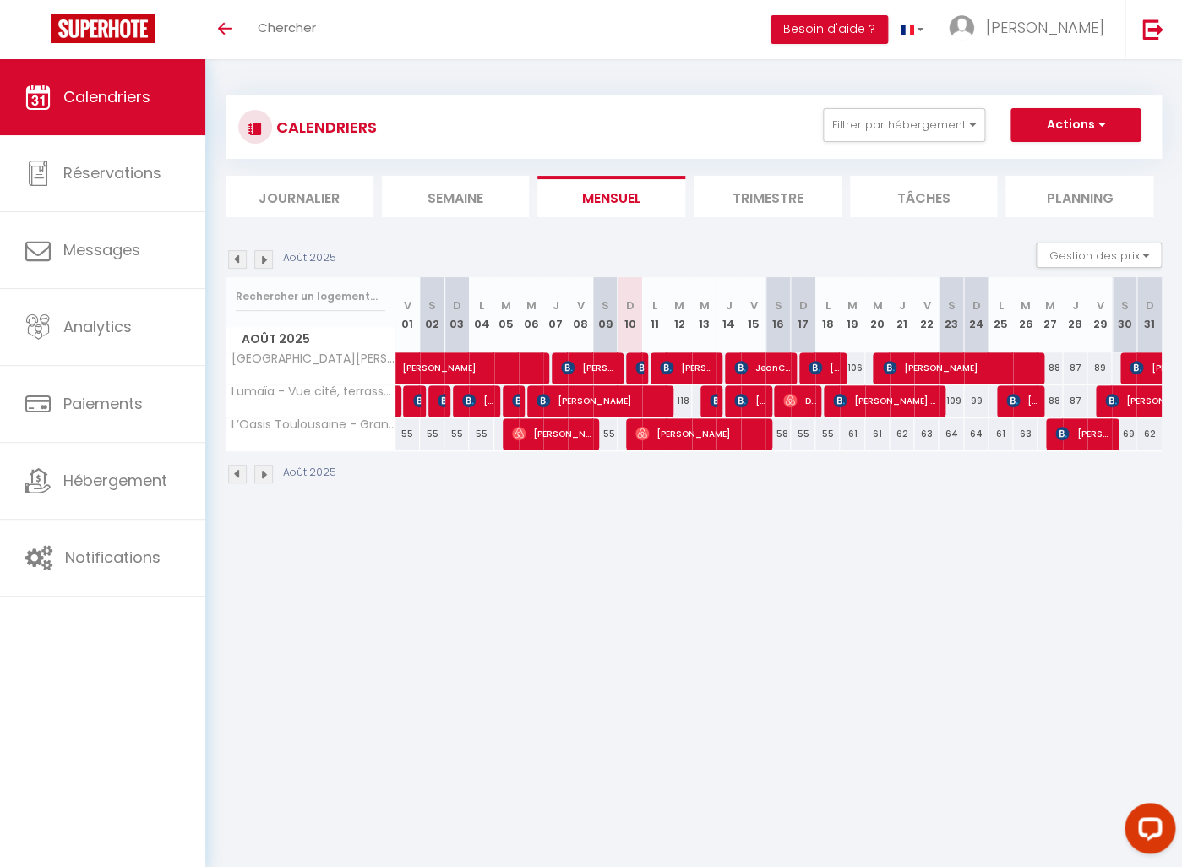
click at [264, 259] on img at bounding box center [263, 259] width 19 height 19
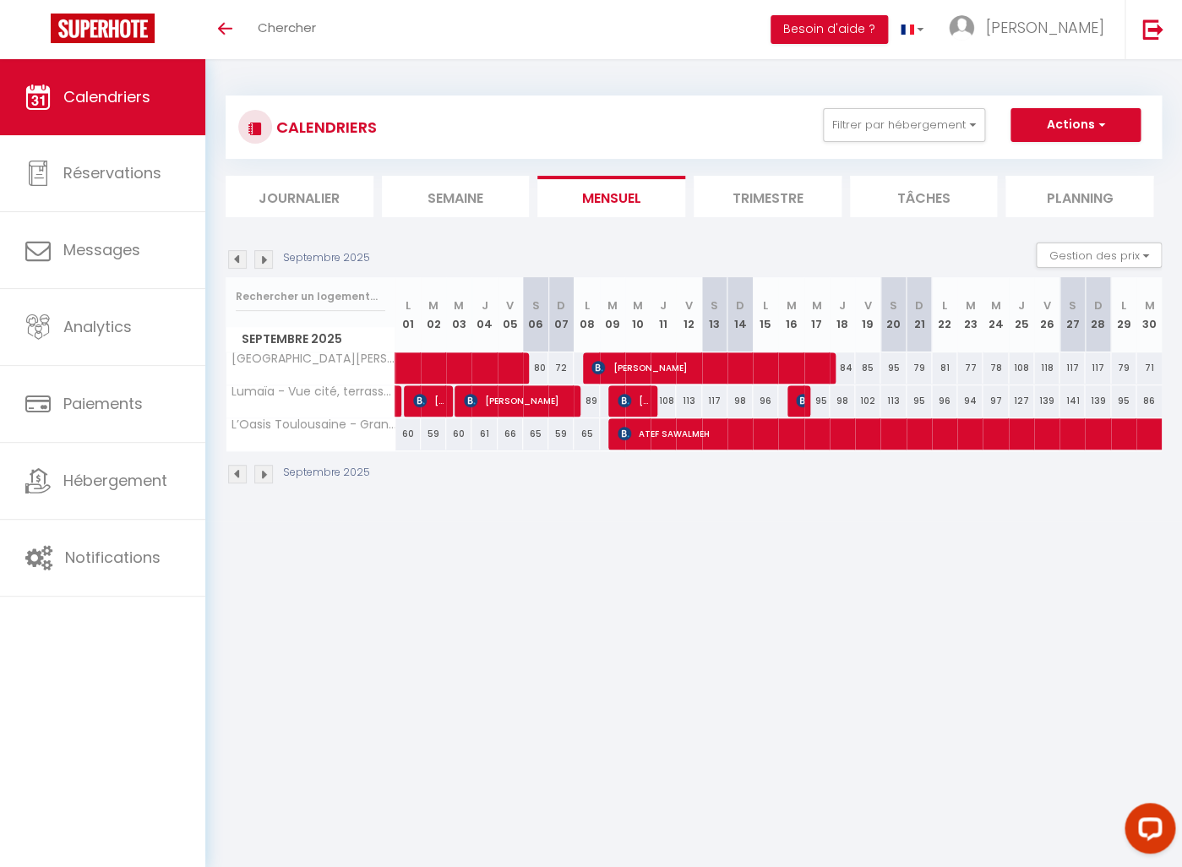
click at [269, 253] on img at bounding box center [263, 259] width 19 height 19
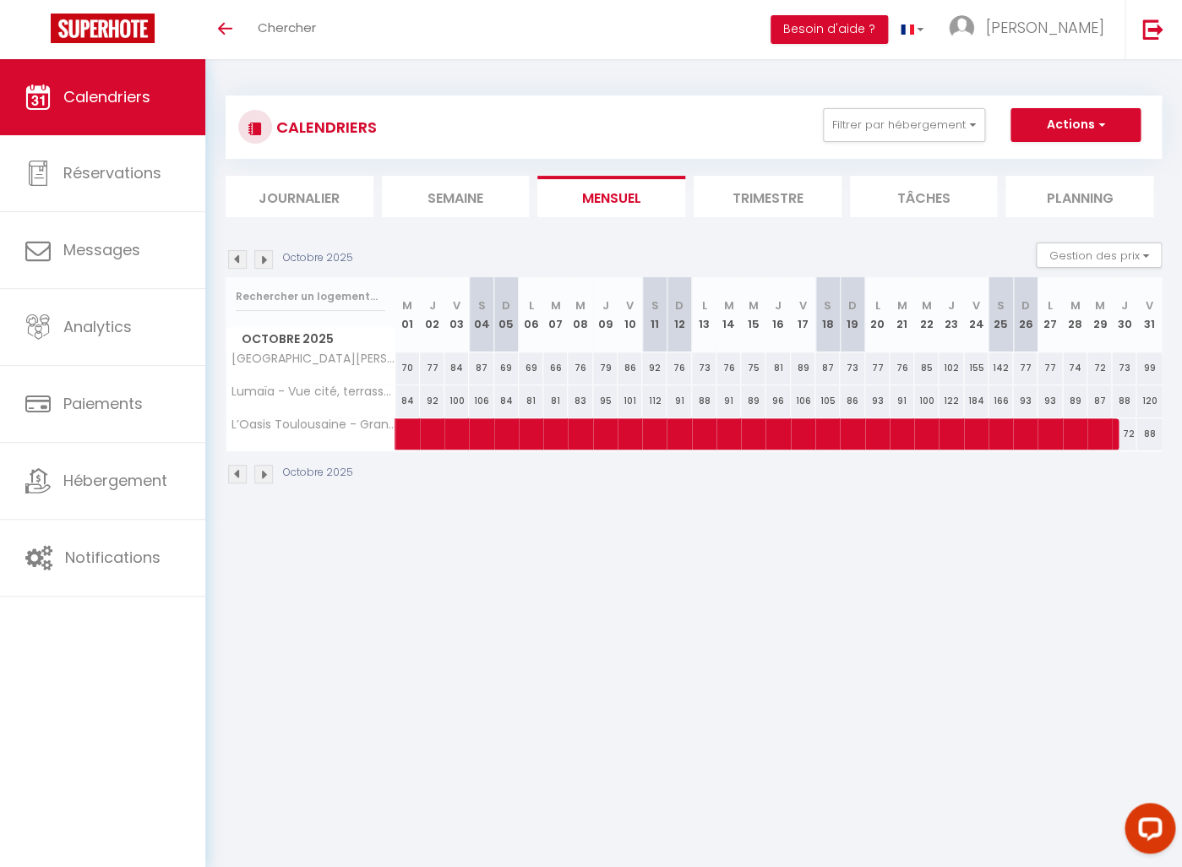
click at [262, 261] on img at bounding box center [263, 259] width 19 height 19
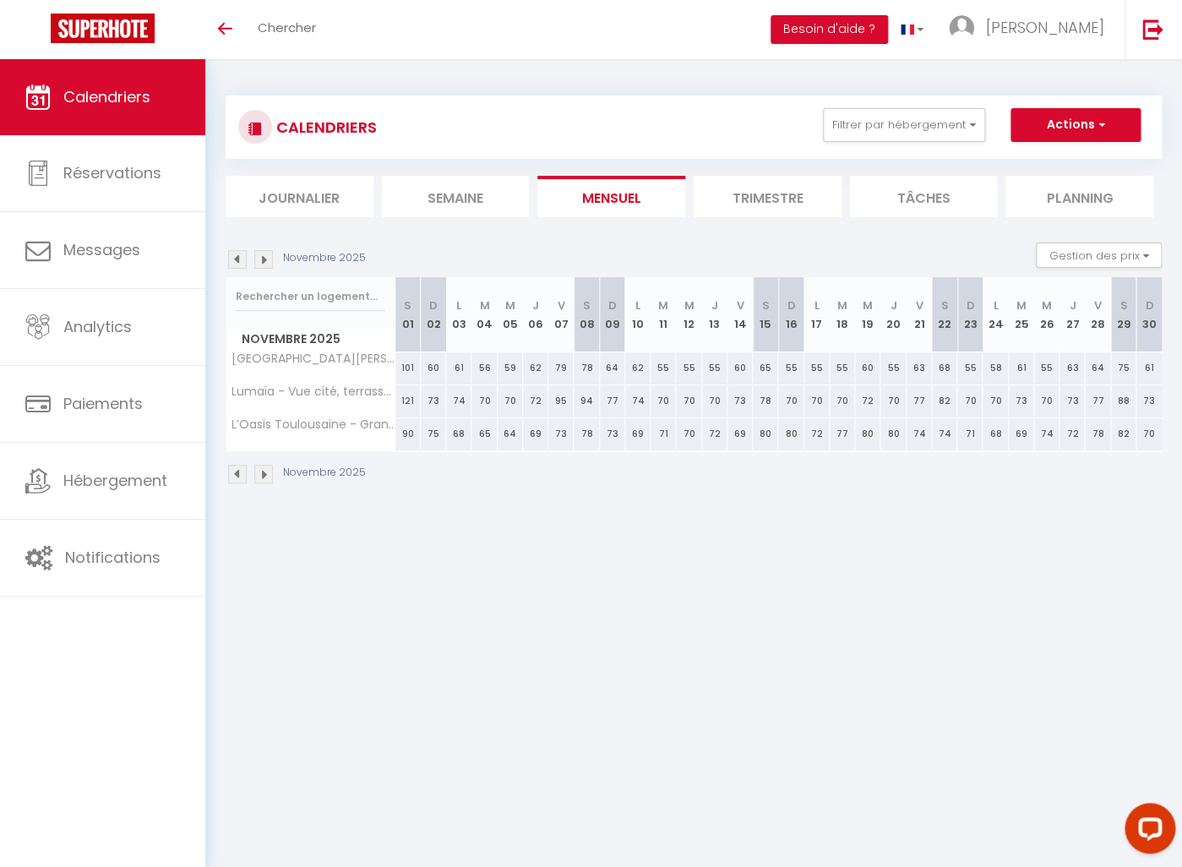
click at [262, 261] on img at bounding box center [263, 259] width 19 height 19
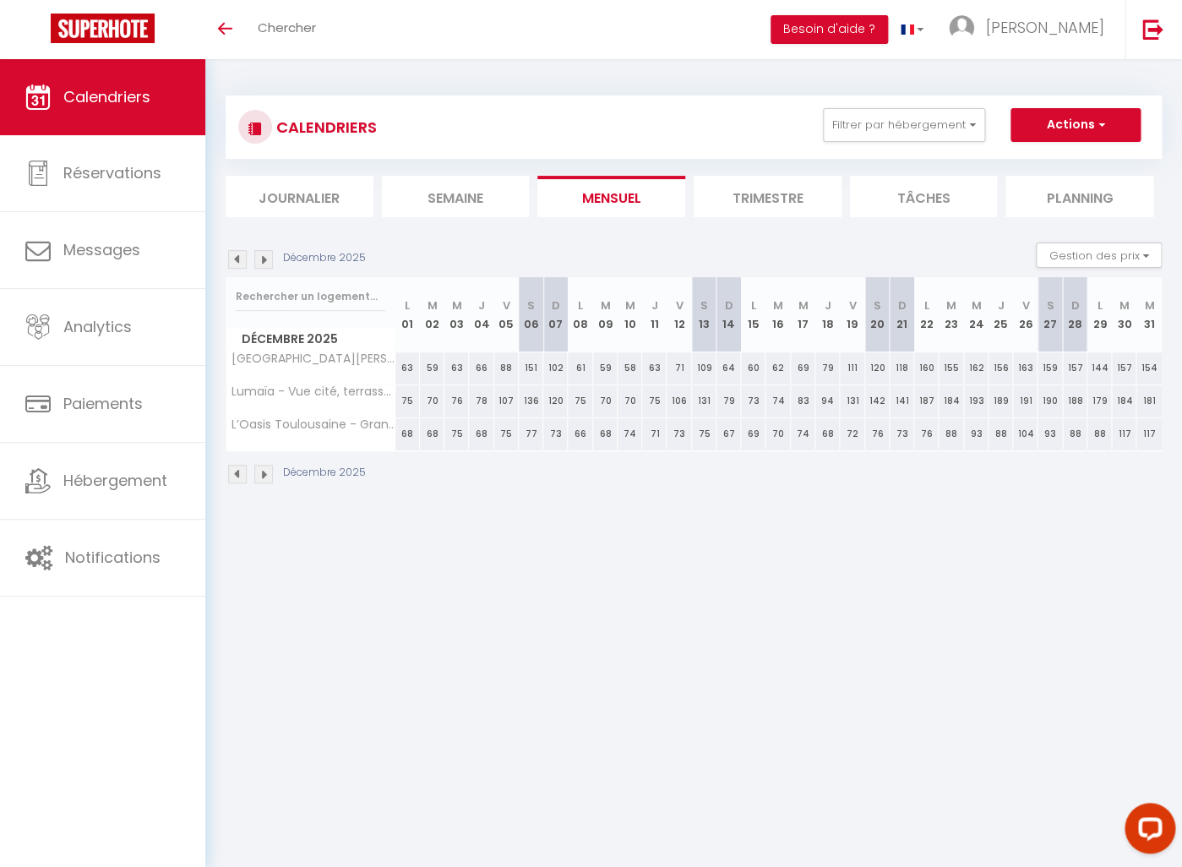
click at [229, 260] on img at bounding box center [237, 259] width 19 height 19
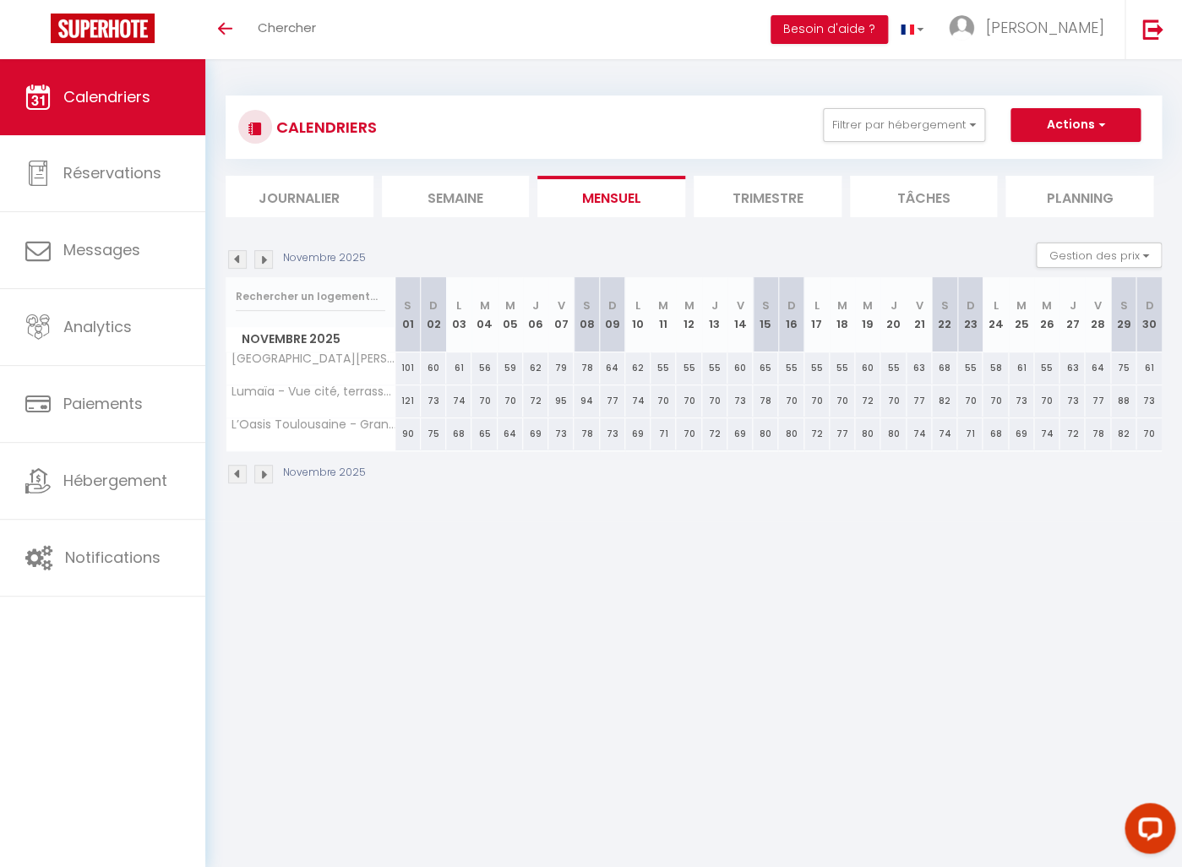
click at [229, 260] on img at bounding box center [237, 259] width 19 height 19
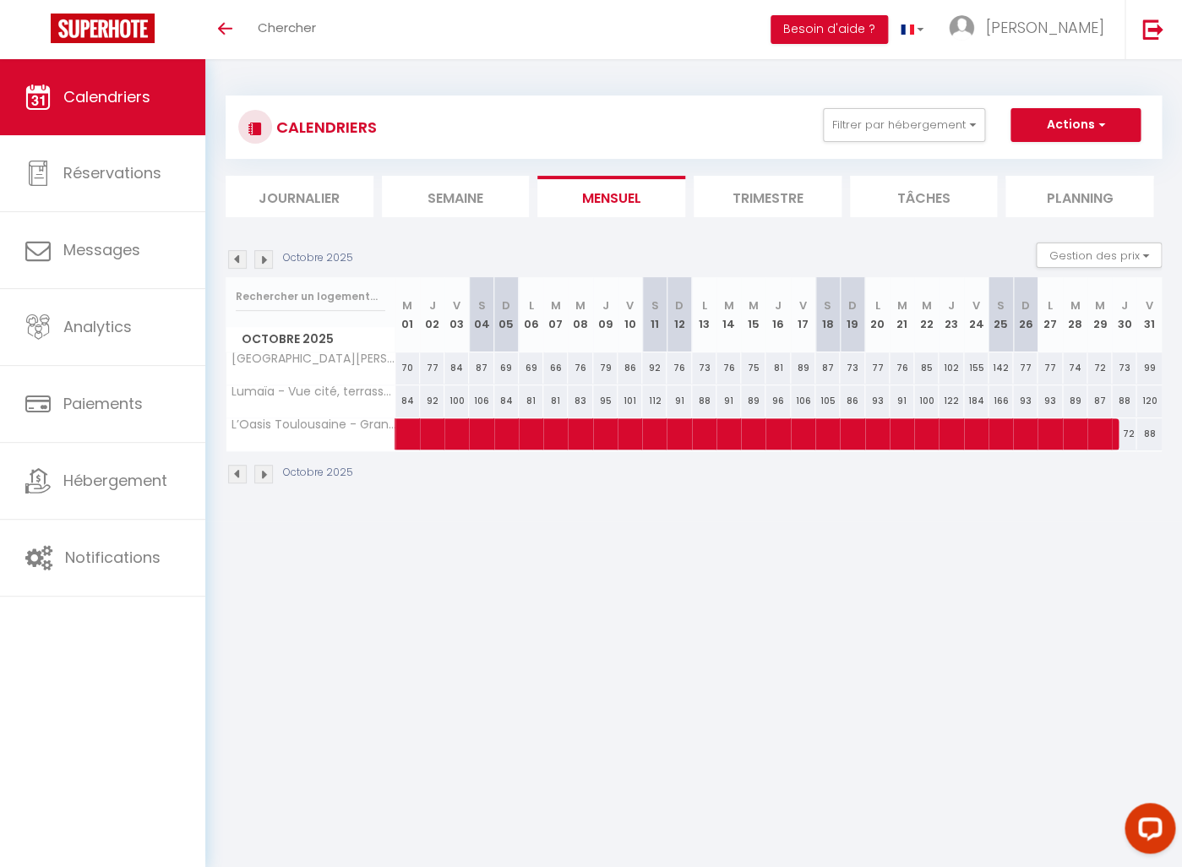
click at [229, 260] on img at bounding box center [237, 259] width 19 height 19
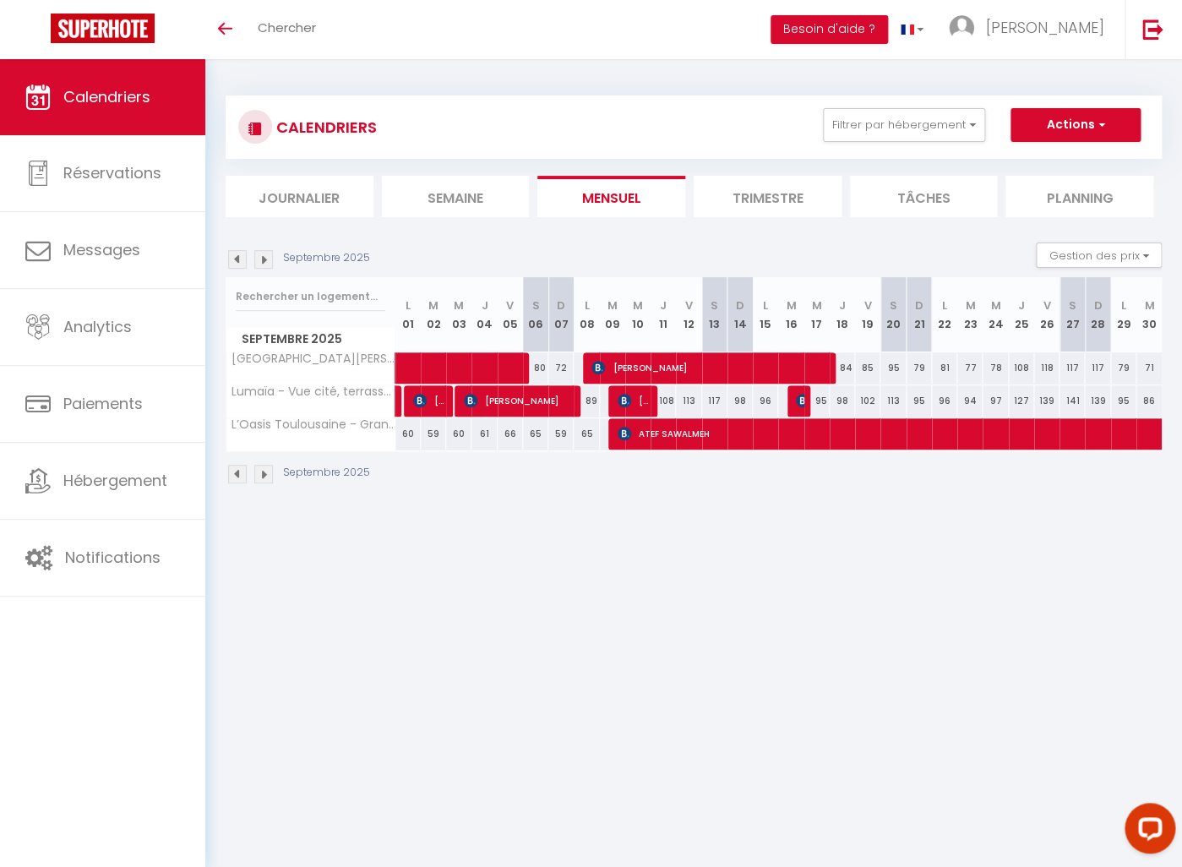
click at [229, 260] on img at bounding box center [237, 259] width 19 height 19
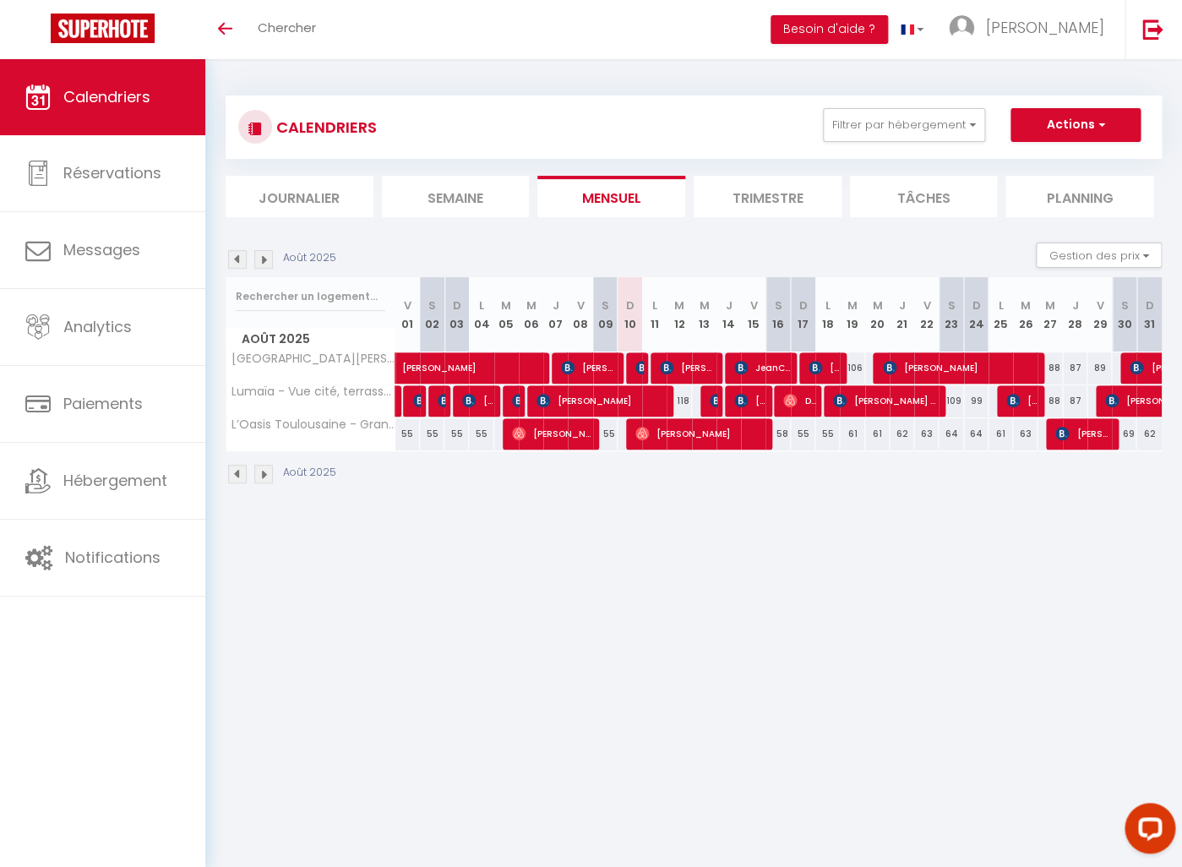
click at [266, 260] on img at bounding box center [263, 259] width 19 height 19
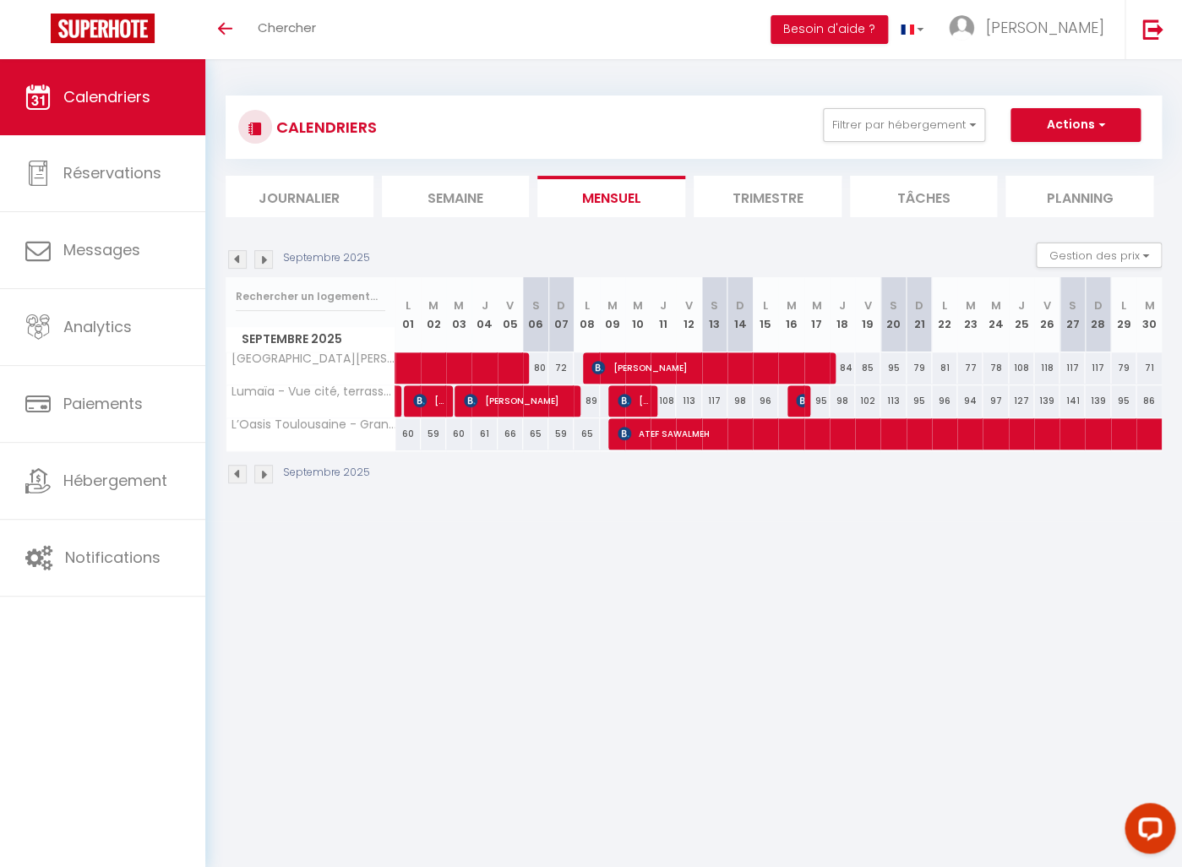
click at [238, 263] on img at bounding box center [237, 259] width 19 height 19
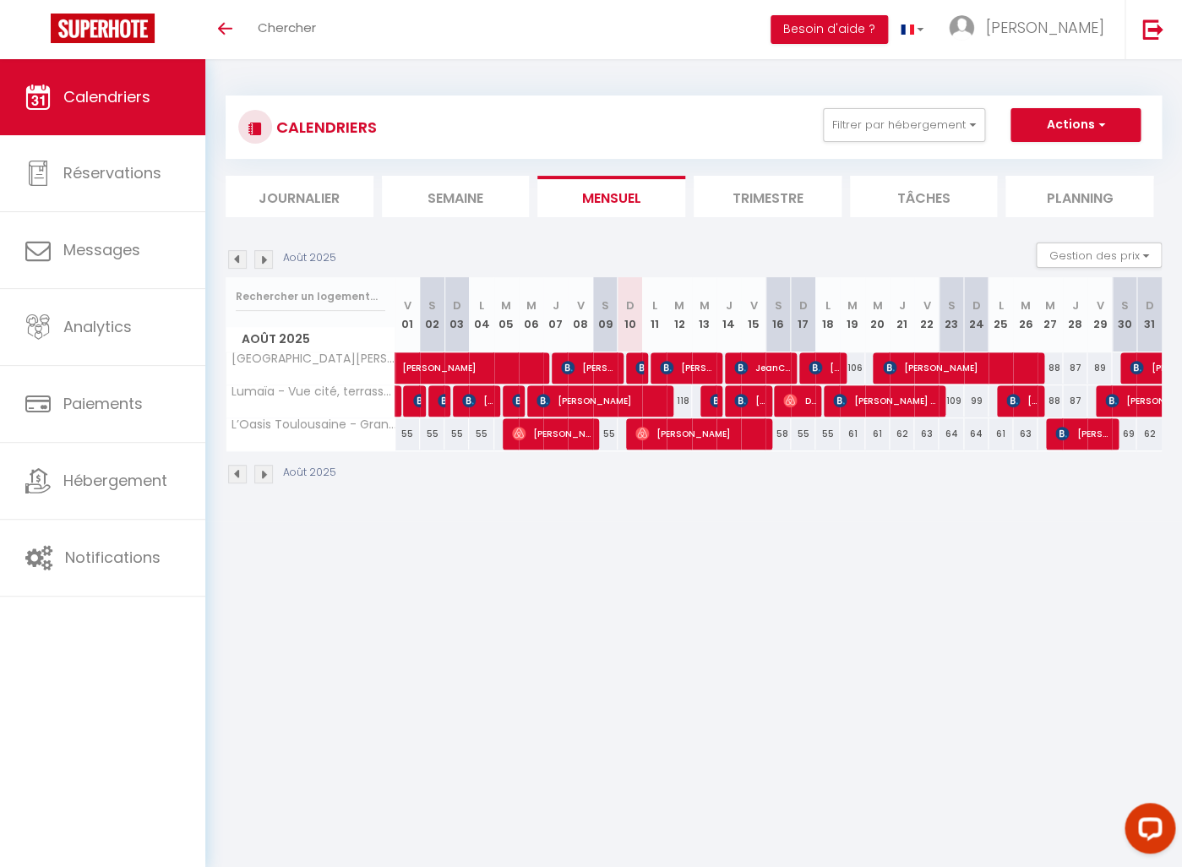
click at [265, 259] on img at bounding box center [263, 259] width 19 height 19
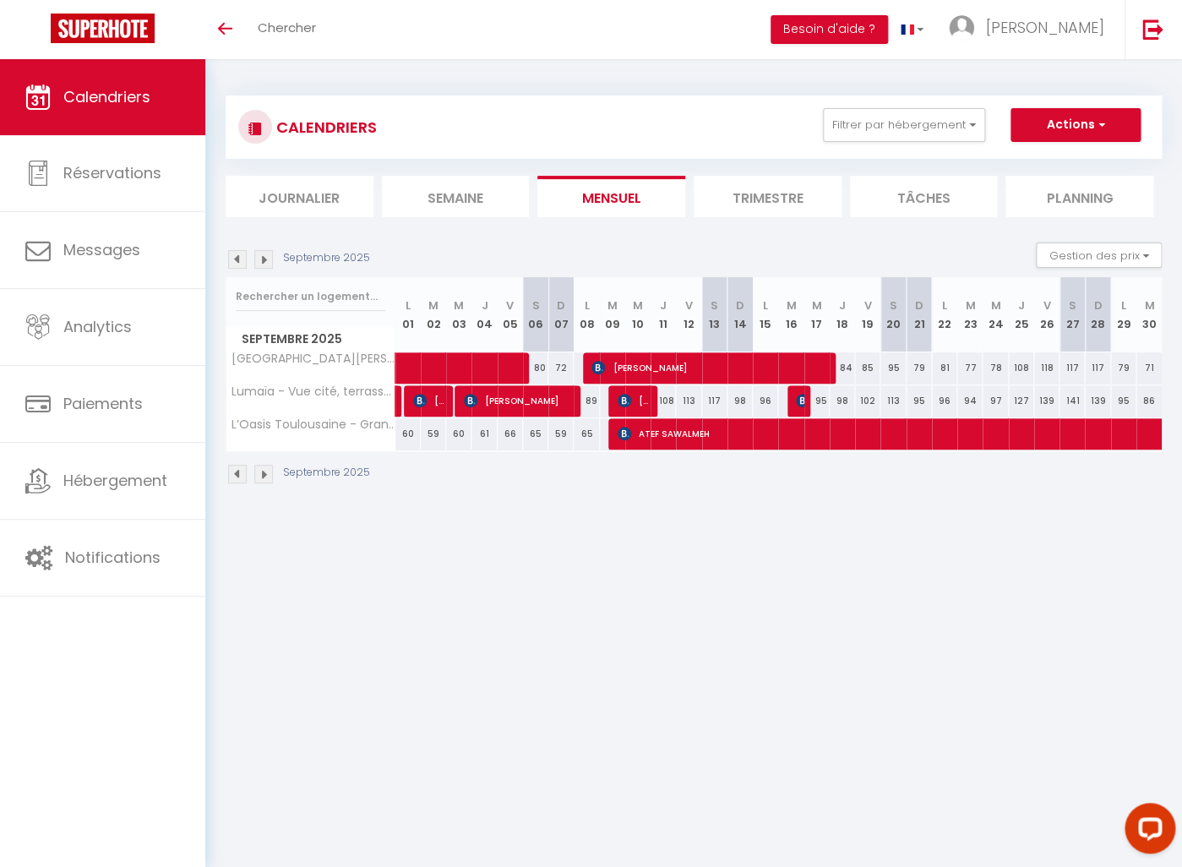
select select "OK"
select select "KO"
select select "0"
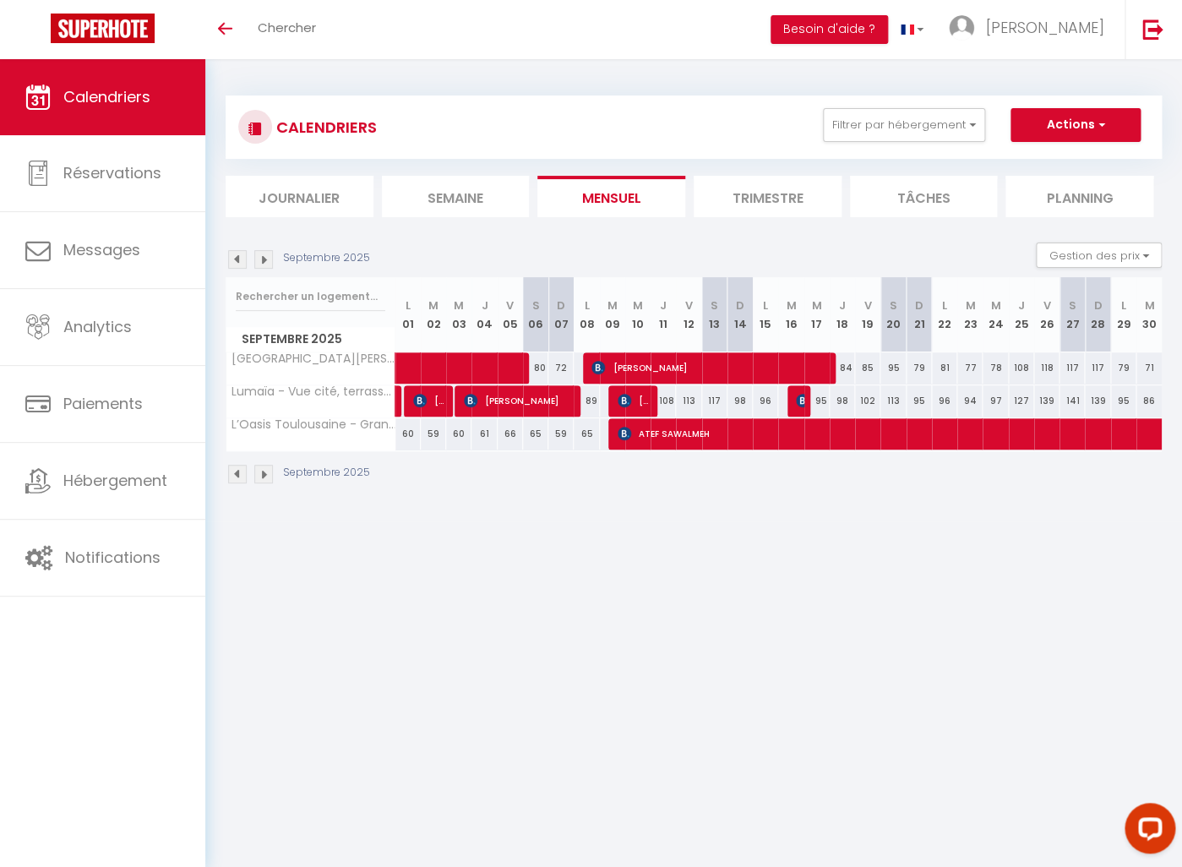
select select "1"
select select
